Goal: Go to known website

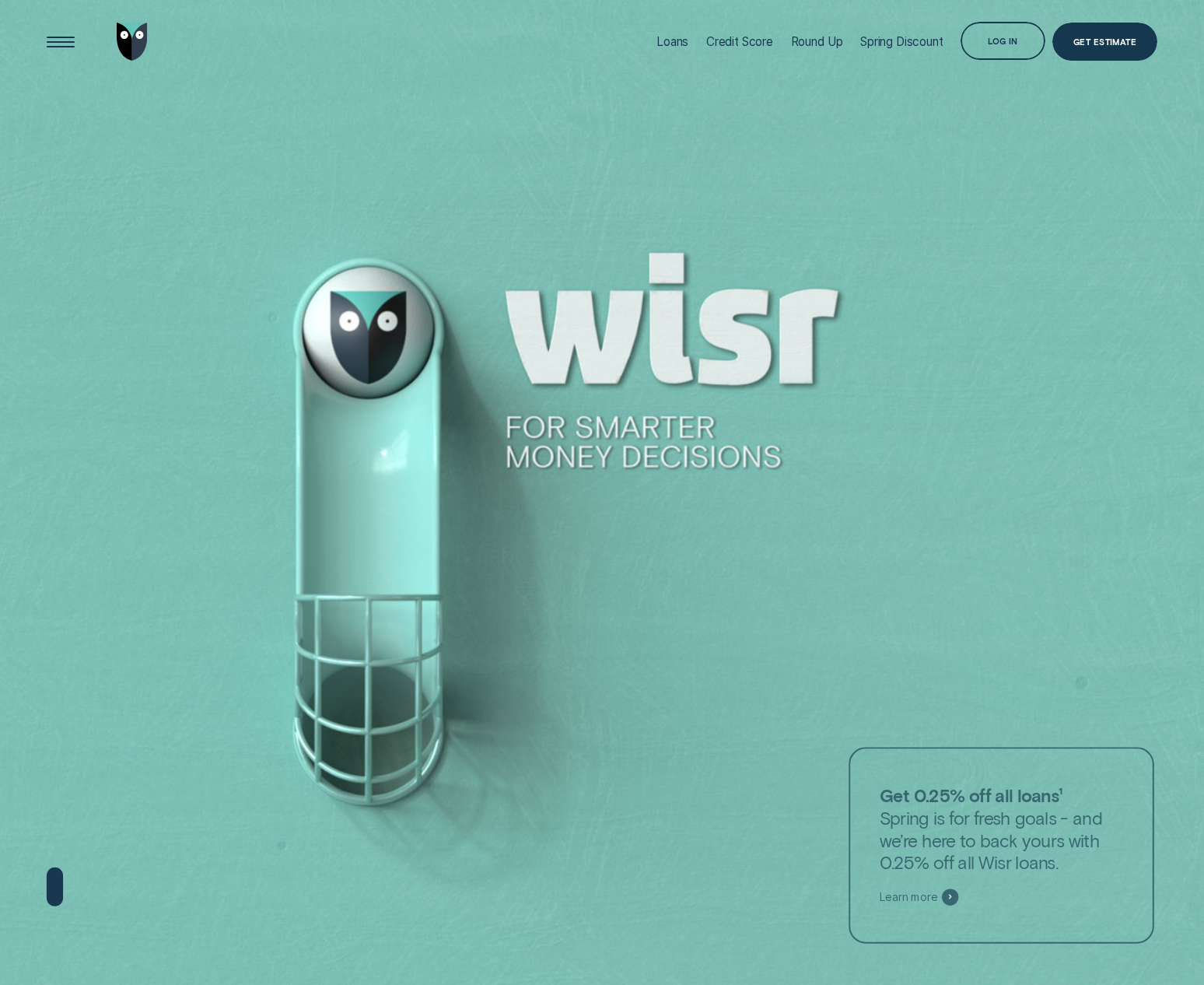
click at [978, 55] on div "Log in" at bounding box center [1003, 40] width 85 height 38
click at [992, 38] on div "Log in" at bounding box center [1003, 40] width 85 height 38
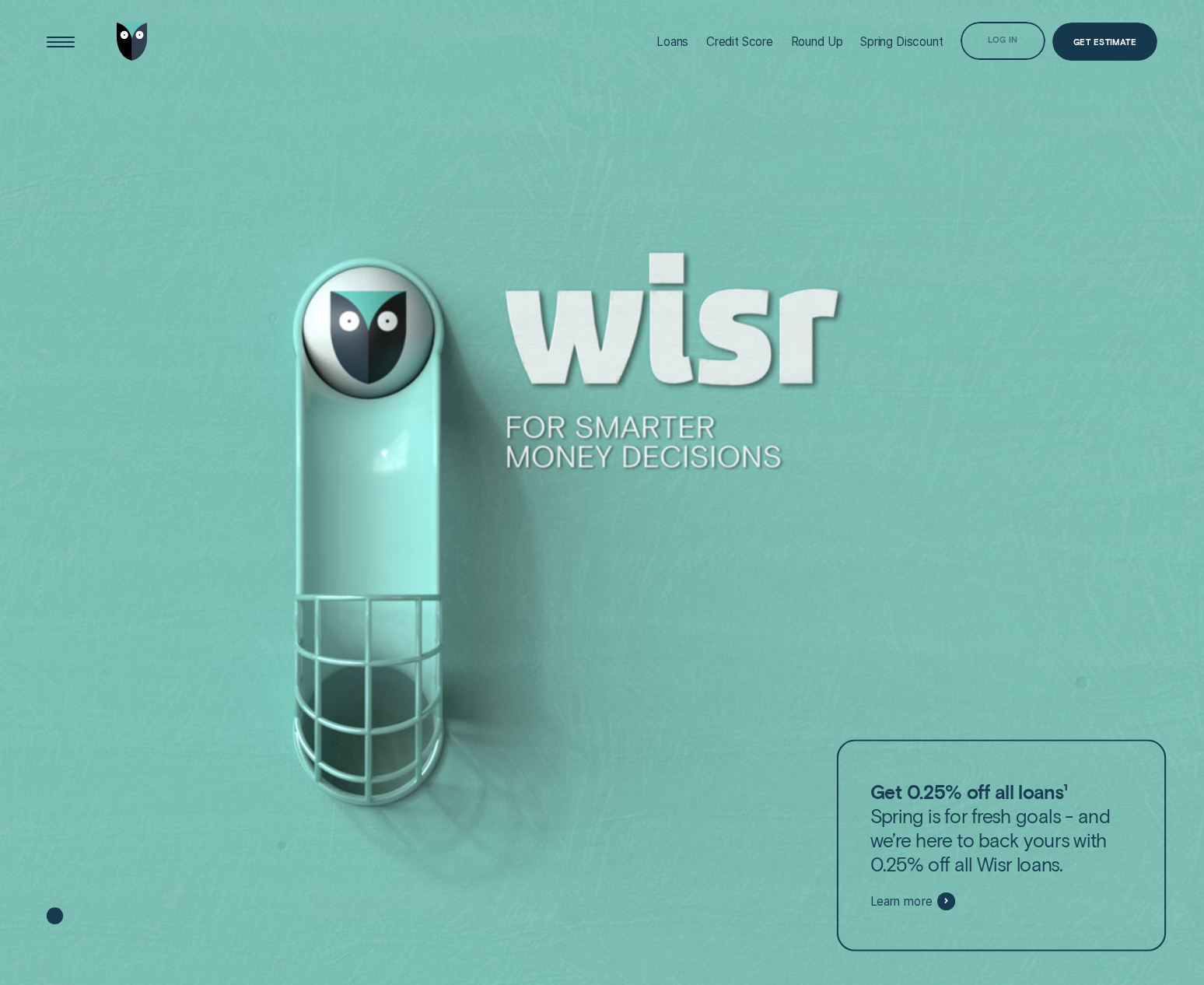
click at [997, 32] on div "Log in" at bounding box center [1003, 40] width 85 height 38
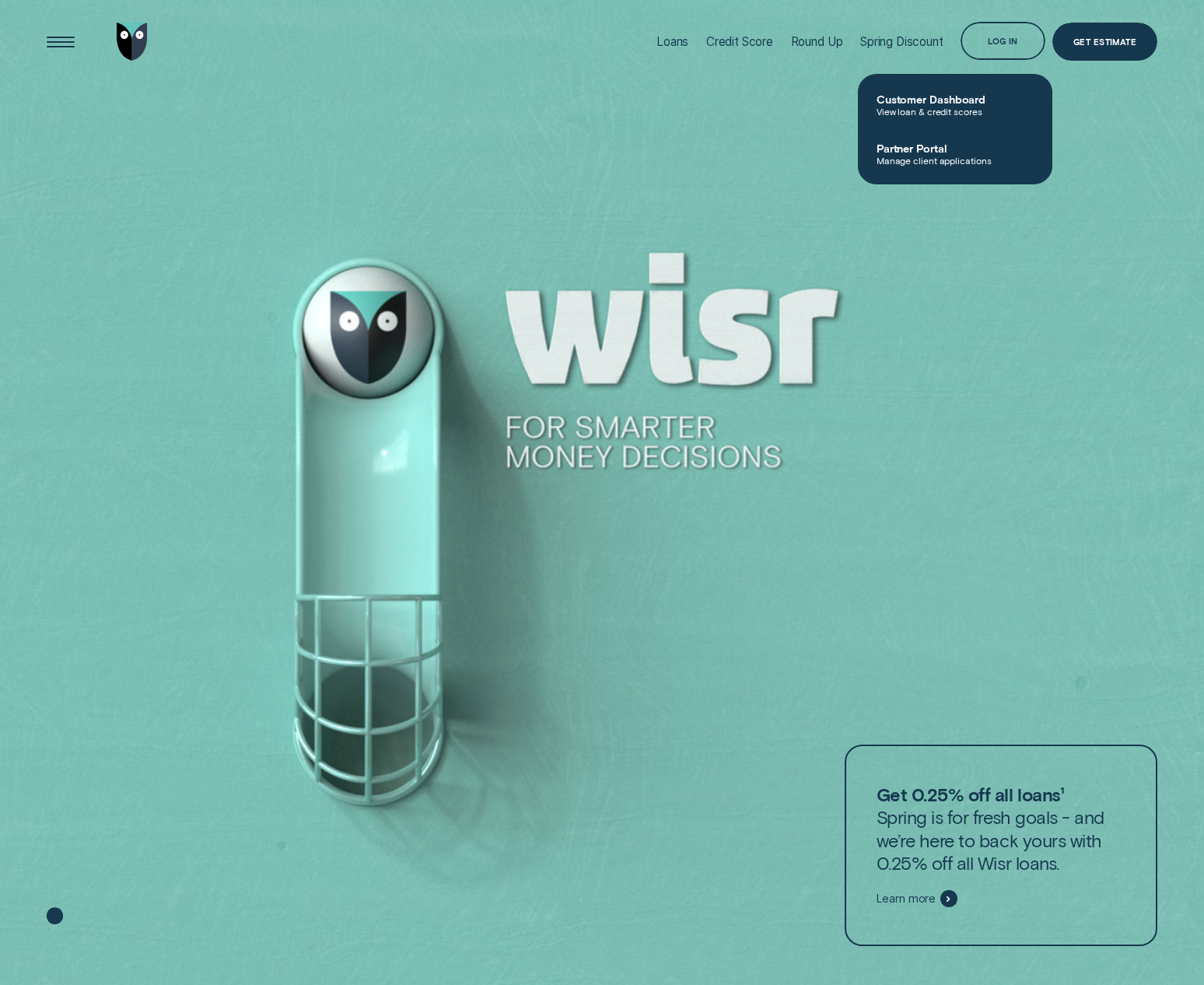
click at [936, 109] on span "View loan & credit scores" at bounding box center [955, 111] width 157 height 11
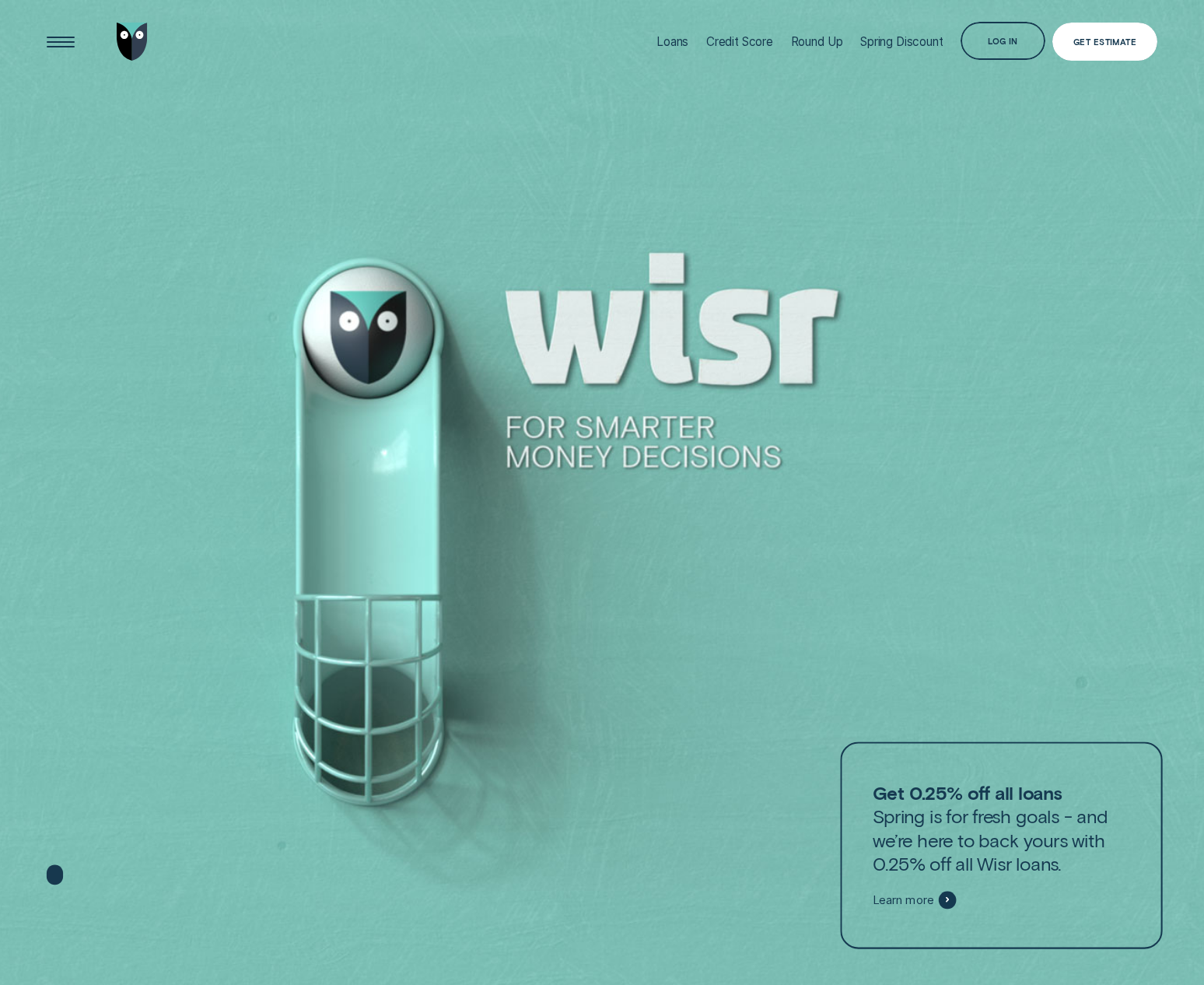
click at [984, 44] on div "Log in" at bounding box center [1003, 40] width 85 height 38
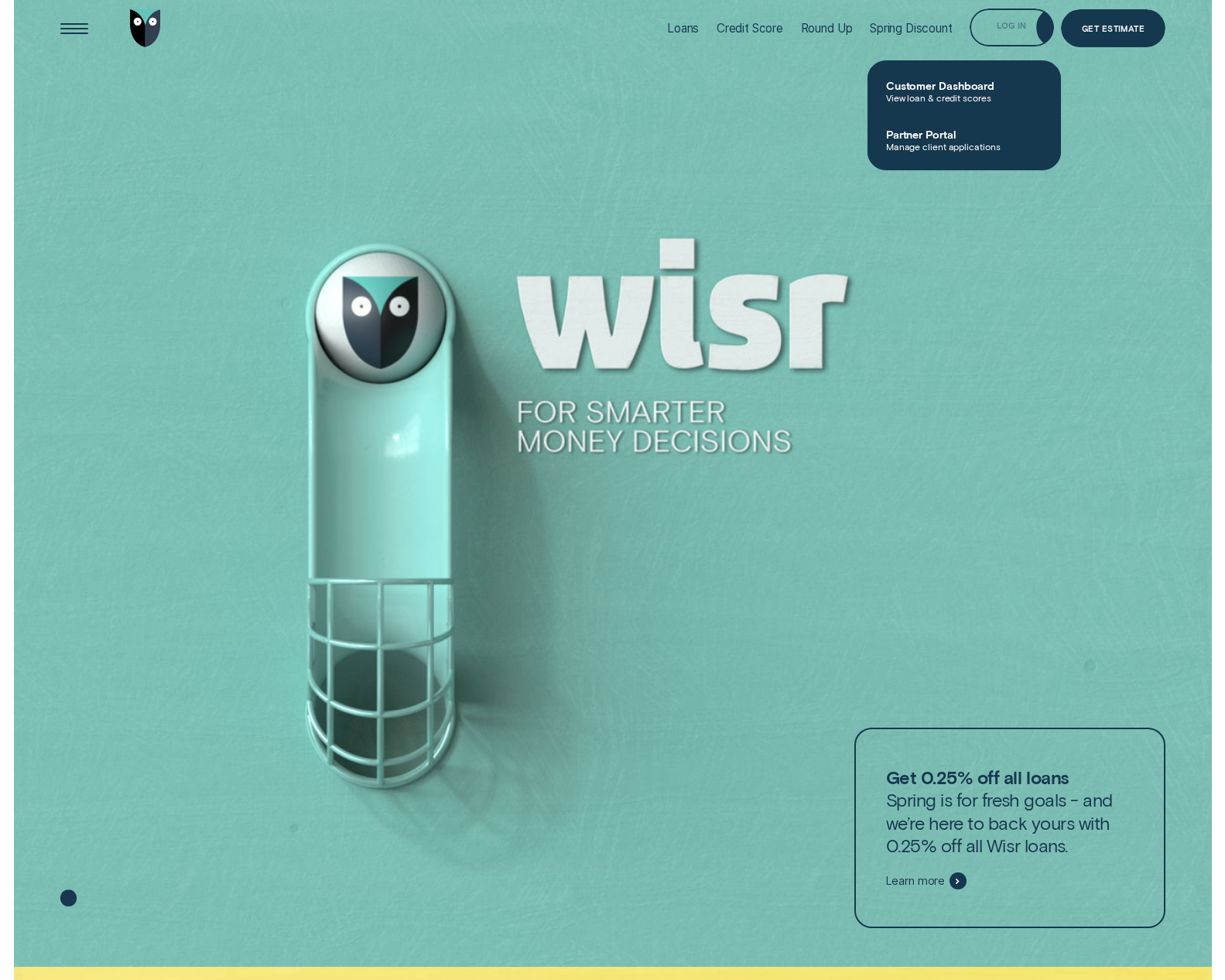
scroll to position [17, 0]
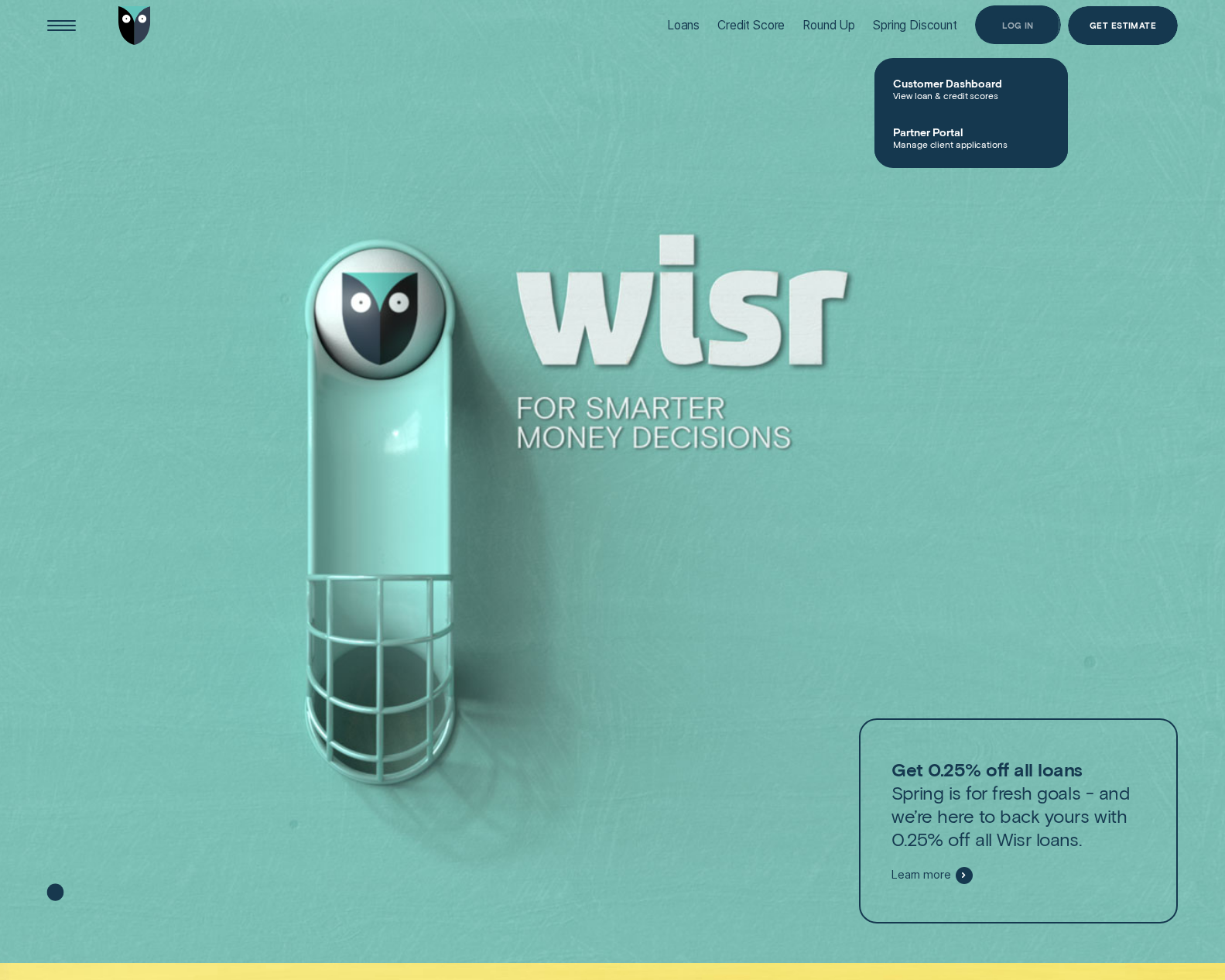
click at [1050, 16] on div "Log in" at bounding box center [1017, 24] width 86 height 38
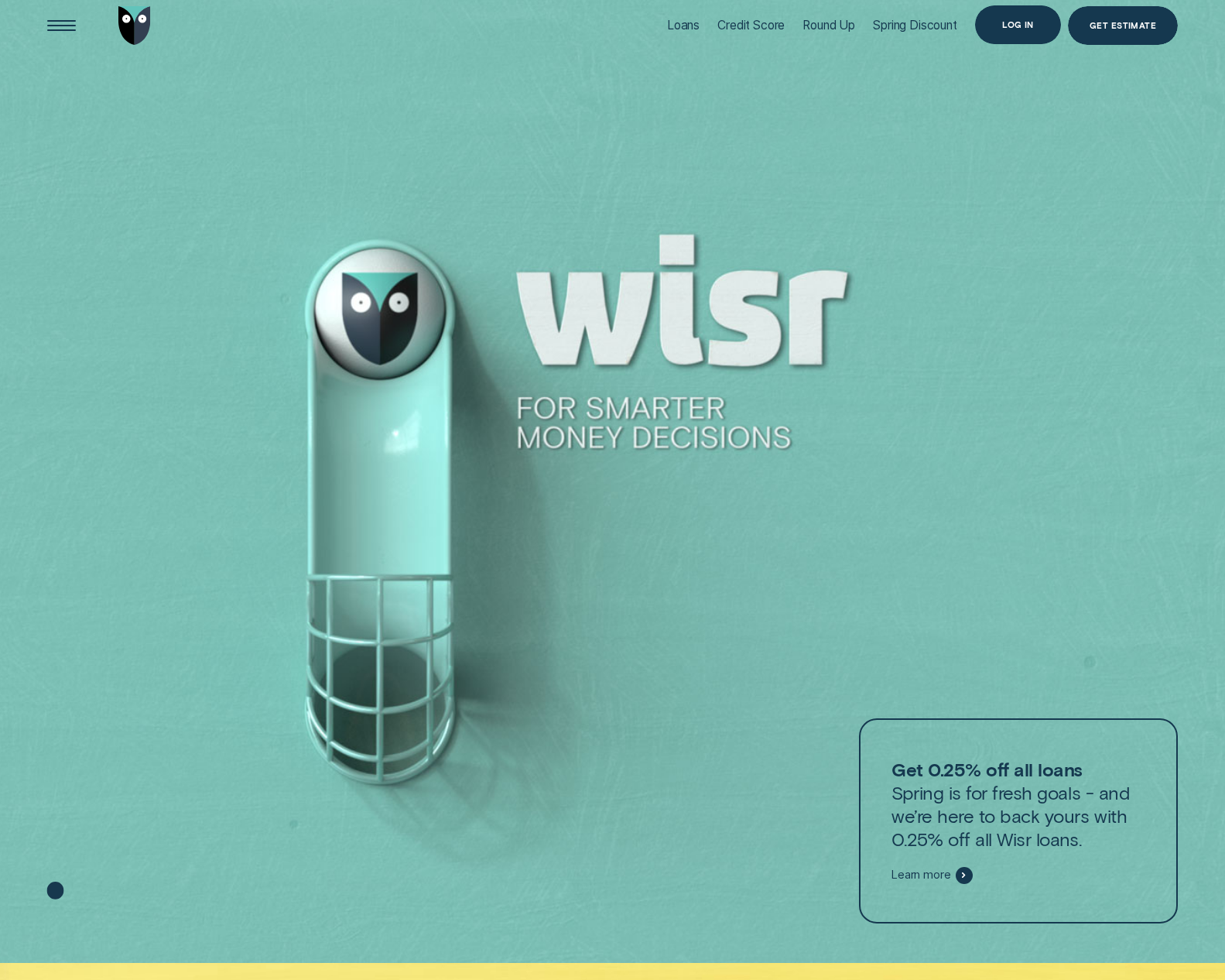
click at [989, 28] on div "Log in" at bounding box center [1017, 24] width 86 height 38
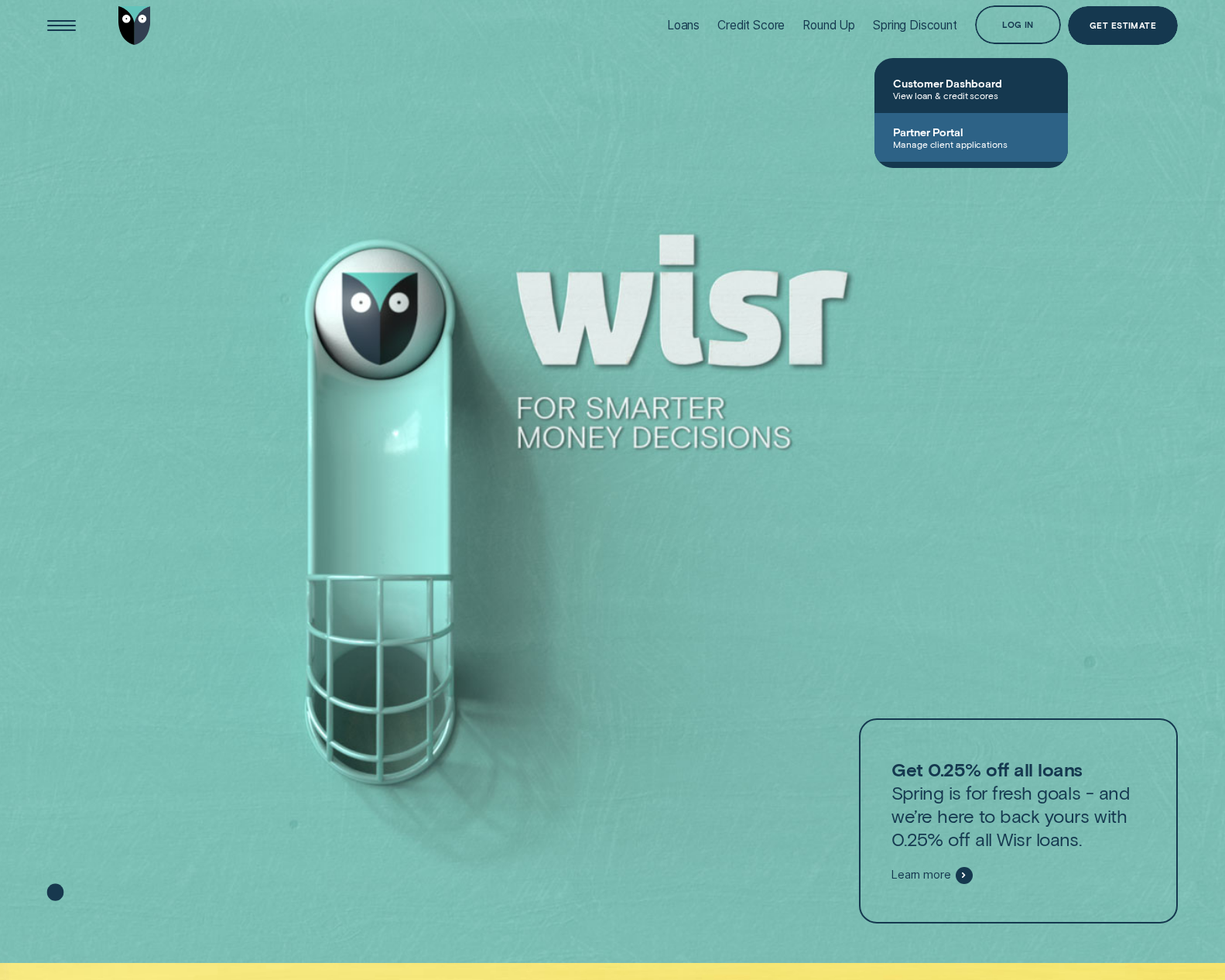
click at [988, 148] on span "Manage client applications" at bounding box center [971, 143] width 156 height 11
